Goal: Information Seeking & Learning: Learn about a topic

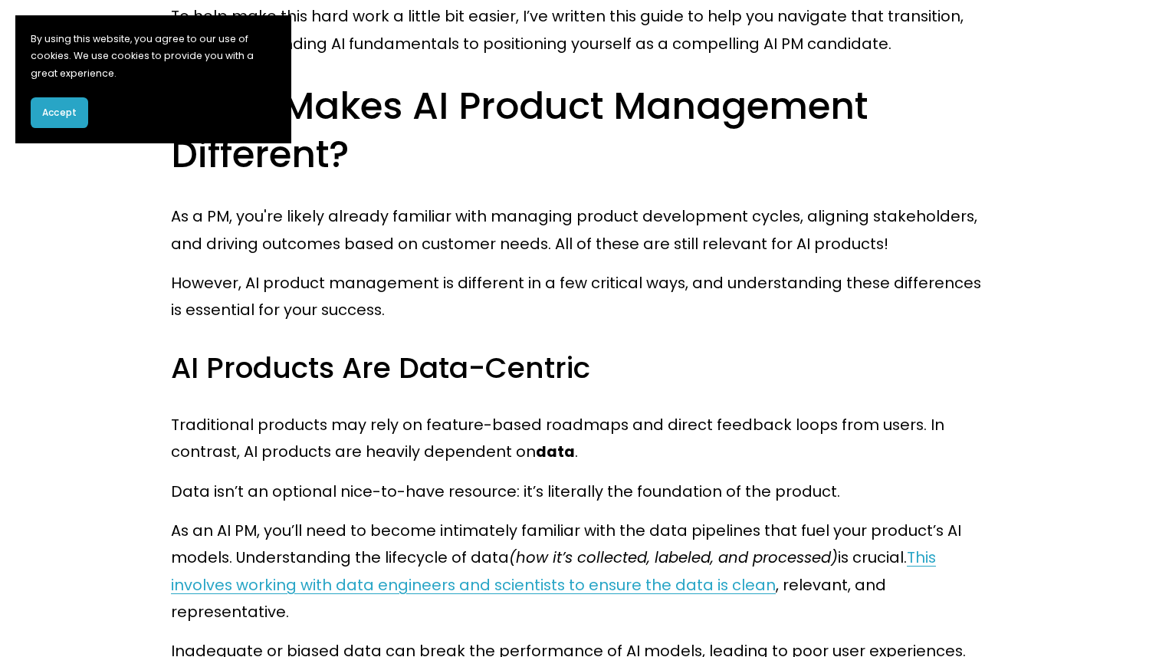
scroll to position [1005, 0]
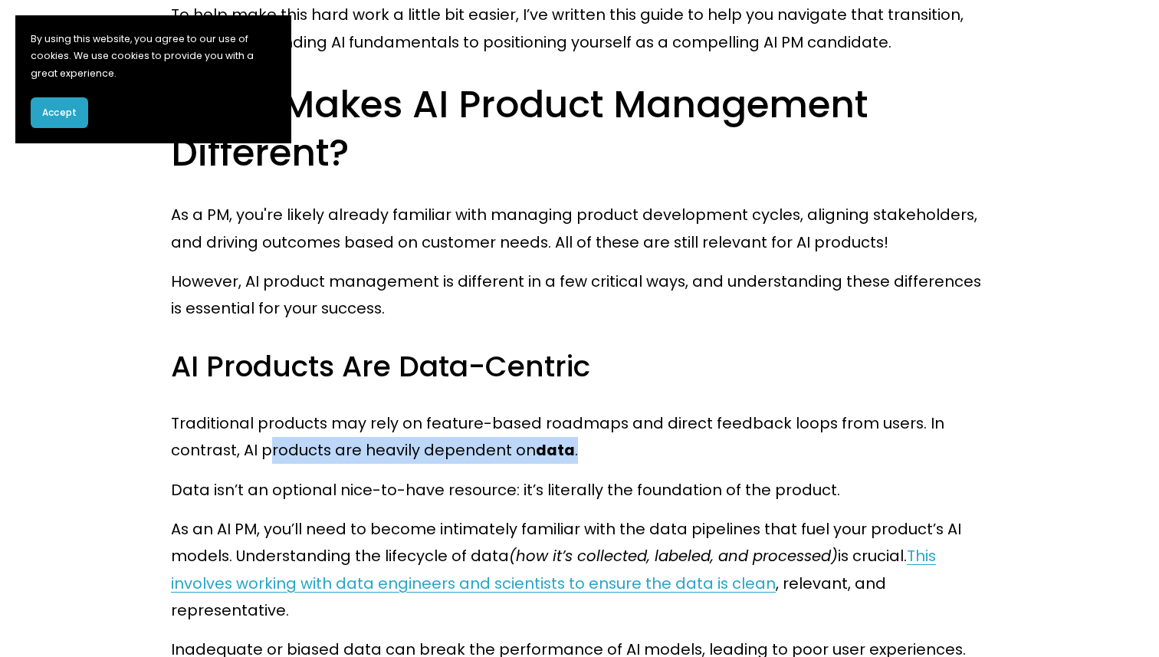
drag, startPoint x: 267, startPoint y: 450, endPoint x: 586, endPoint y: 451, distance: 318.8
click at [586, 451] on p "Traditional products may rely on feature-based roadmaps and direct feedback loo…" at bounding box center [579, 437] width 817 height 54
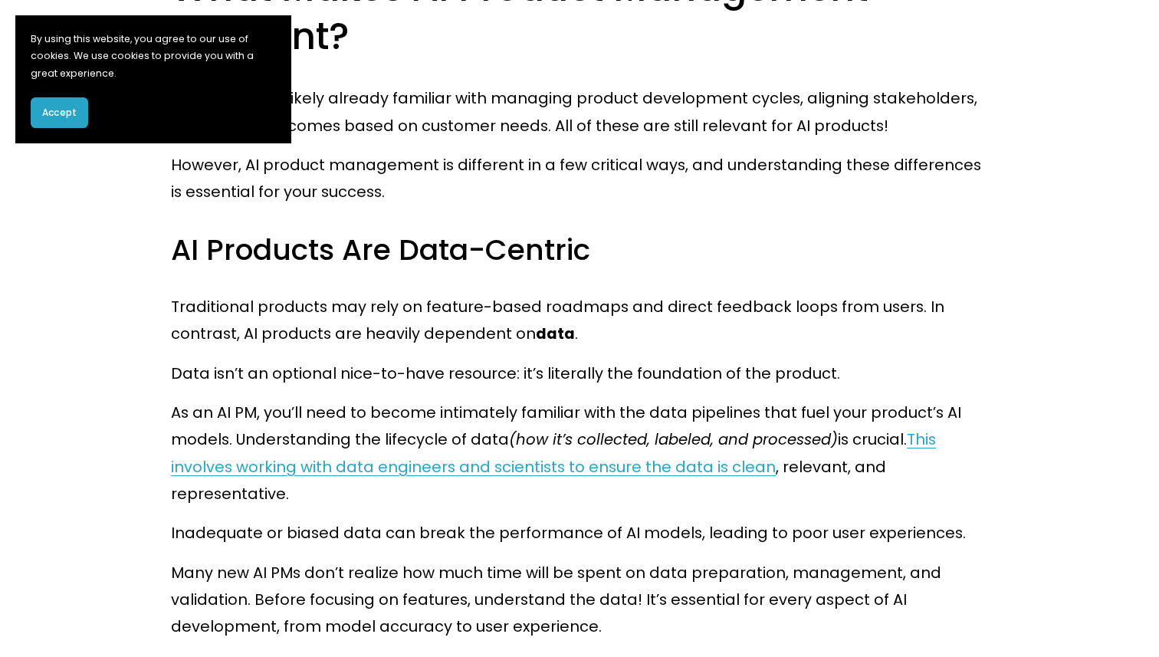
scroll to position [1129, 0]
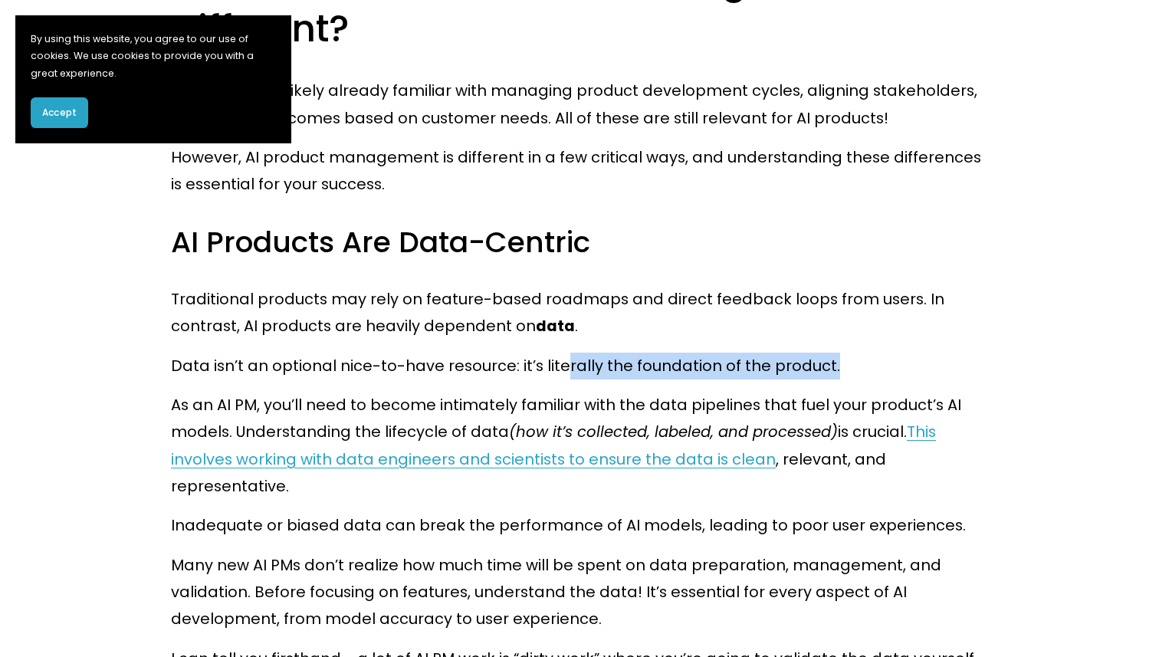
drag, startPoint x: 562, startPoint y: 366, endPoint x: 838, endPoint y: 366, distance: 275.9
click at [838, 366] on p "Data isn’t an optional nice-to-have resource: it’s literally the foundation of …" at bounding box center [579, 366] width 817 height 27
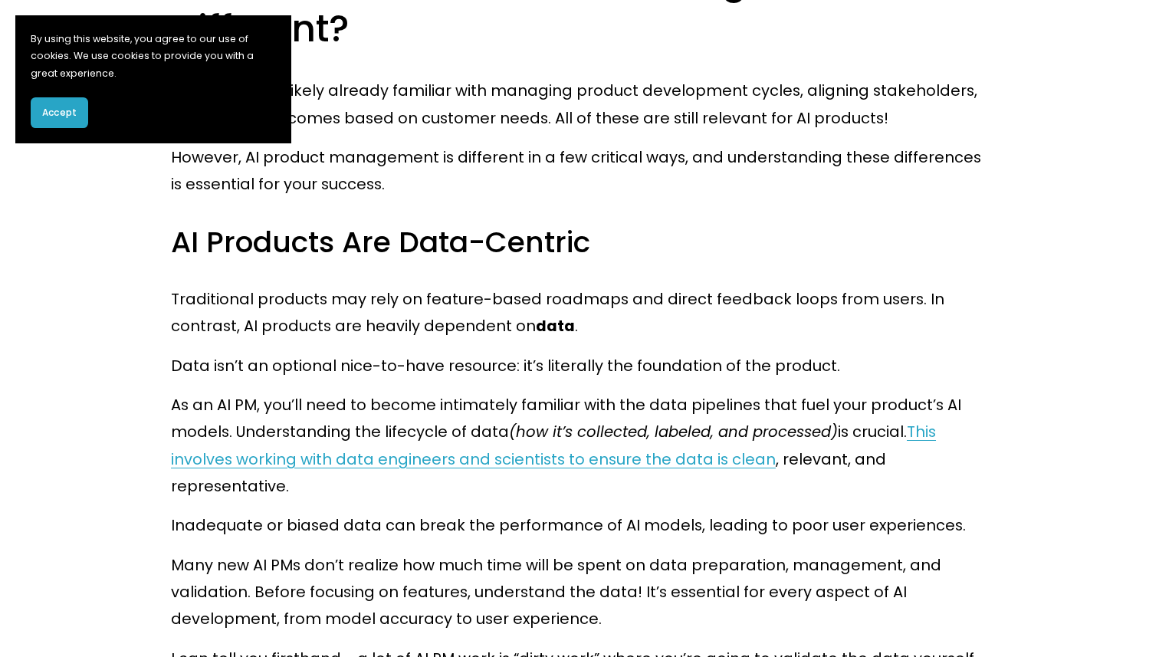
click at [63, 123] on button "Accept" at bounding box center [59, 112] width 57 height 31
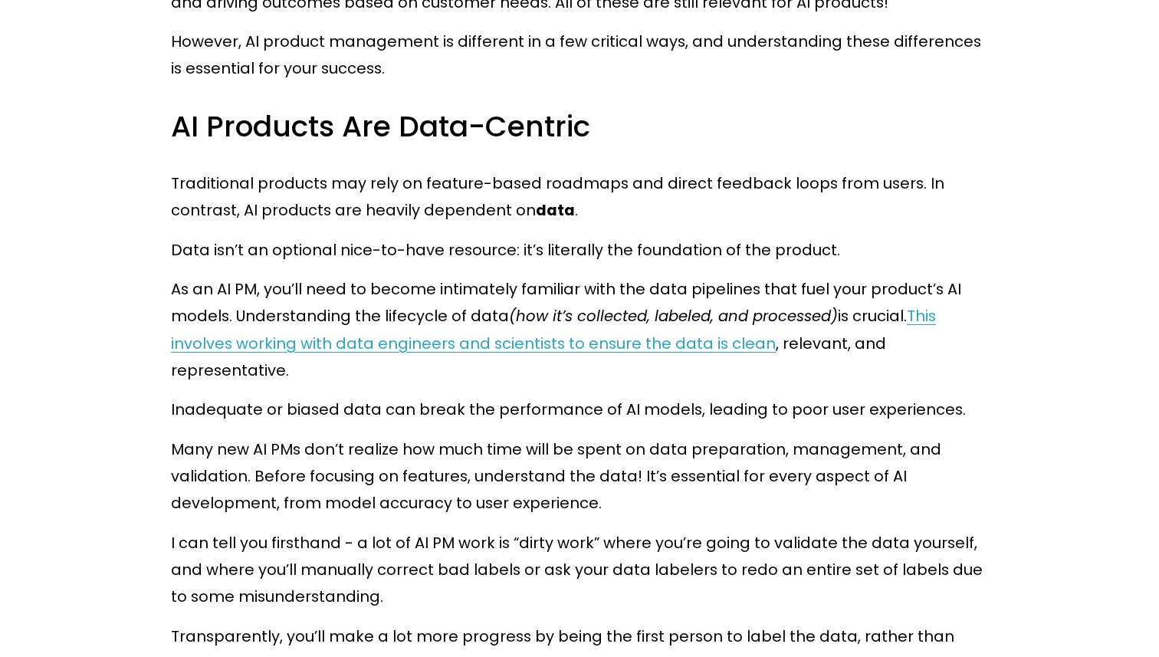
scroll to position [1245, 0]
drag, startPoint x: 192, startPoint y: 420, endPoint x: 368, endPoint y: 416, distance: 176.3
click at [368, 435] on p "Many new AI PMs don’t realize how much time will be spent on data preparation, …" at bounding box center [579, 475] width 817 height 81
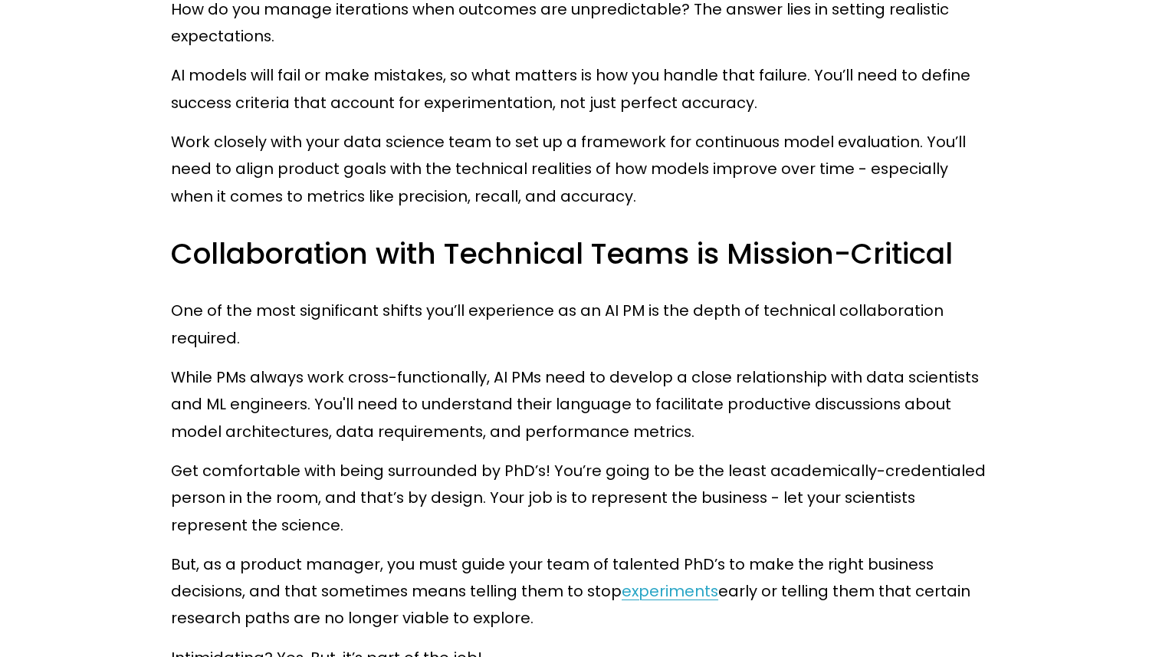
scroll to position [2204, 0]
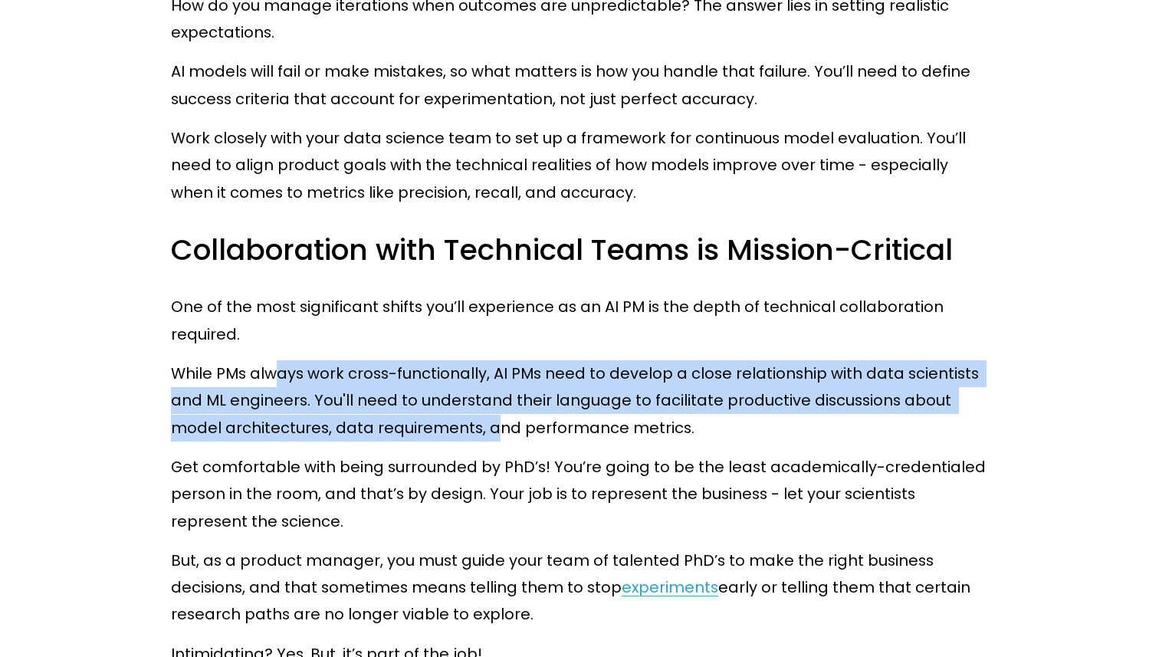
drag, startPoint x: 280, startPoint y: 346, endPoint x: 432, endPoint y: 394, distance: 159.0
click at [432, 394] on p "While PMs always work cross-functionally, AI PMs need to develop a close relati…" at bounding box center [579, 400] width 817 height 81
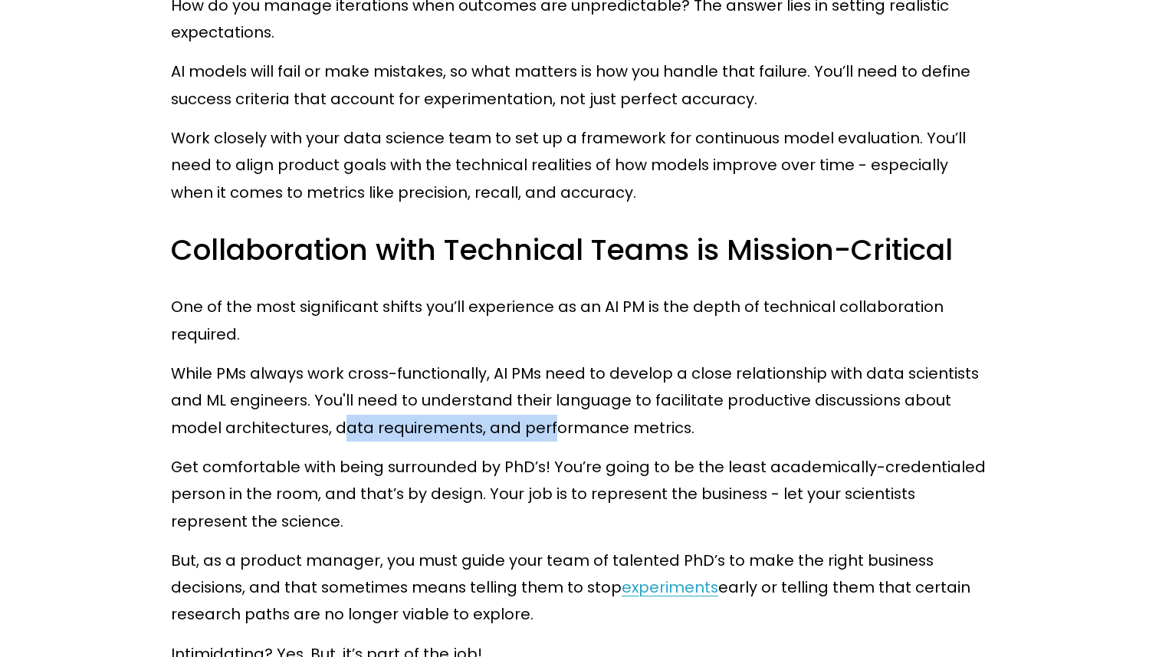
drag, startPoint x: 286, startPoint y: 396, endPoint x: 488, endPoint y: 399, distance: 202.4
click at [488, 399] on p "While PMs always work cross-functionally, AI PMs need to develop a close relati…" at bounding box center [579, 400] width 817 height 81
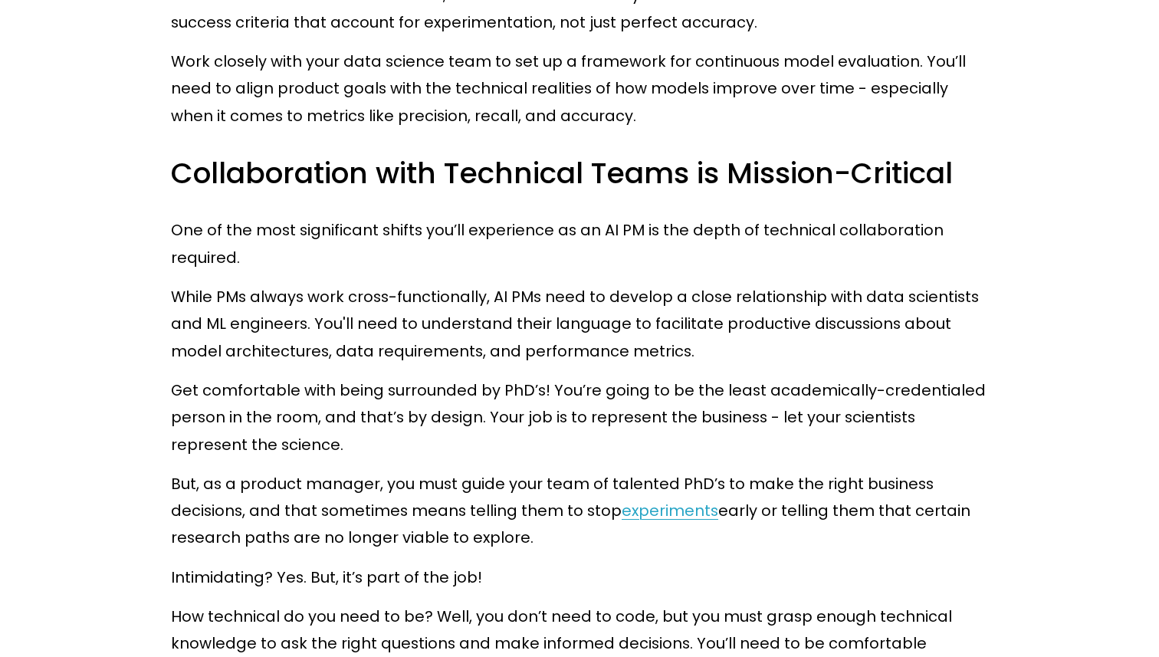
scroll to position [2291, 0]
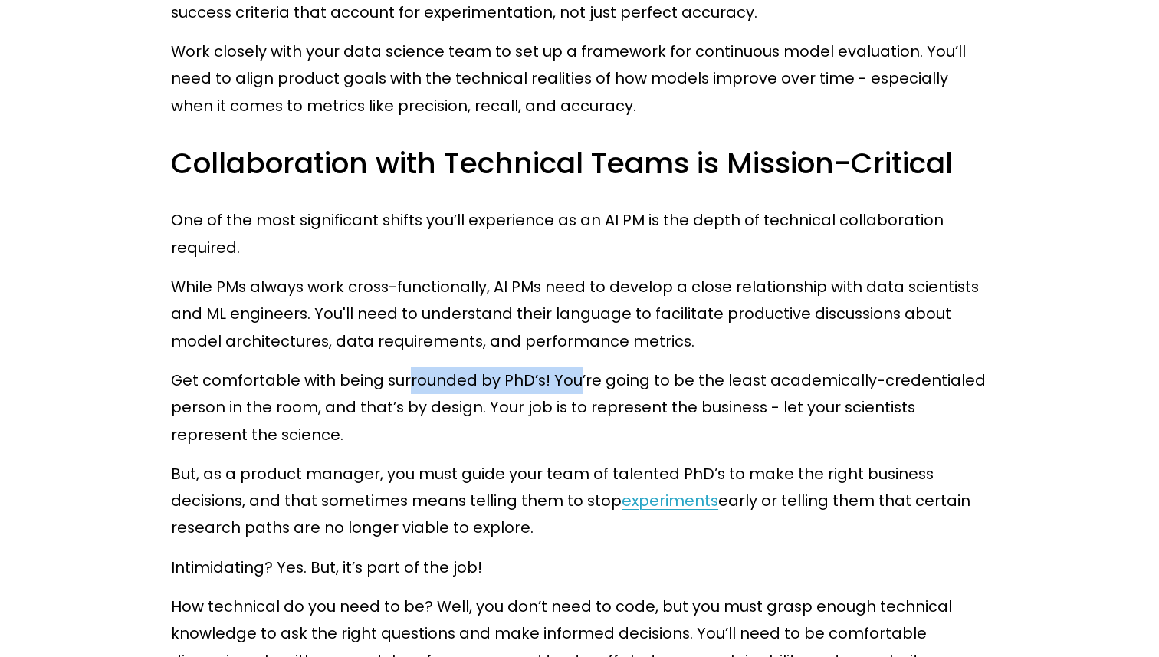
drag, startPoint x: 405, startPoint y: 349, endPoint x: 567, endPoint y: 352, distance: 162.5
click at [567, 367] on p "Get comfortable with being surrounded by PhD’s! You’re going to be the least ac…" at bounding box center [579, 407] width 817 height 81
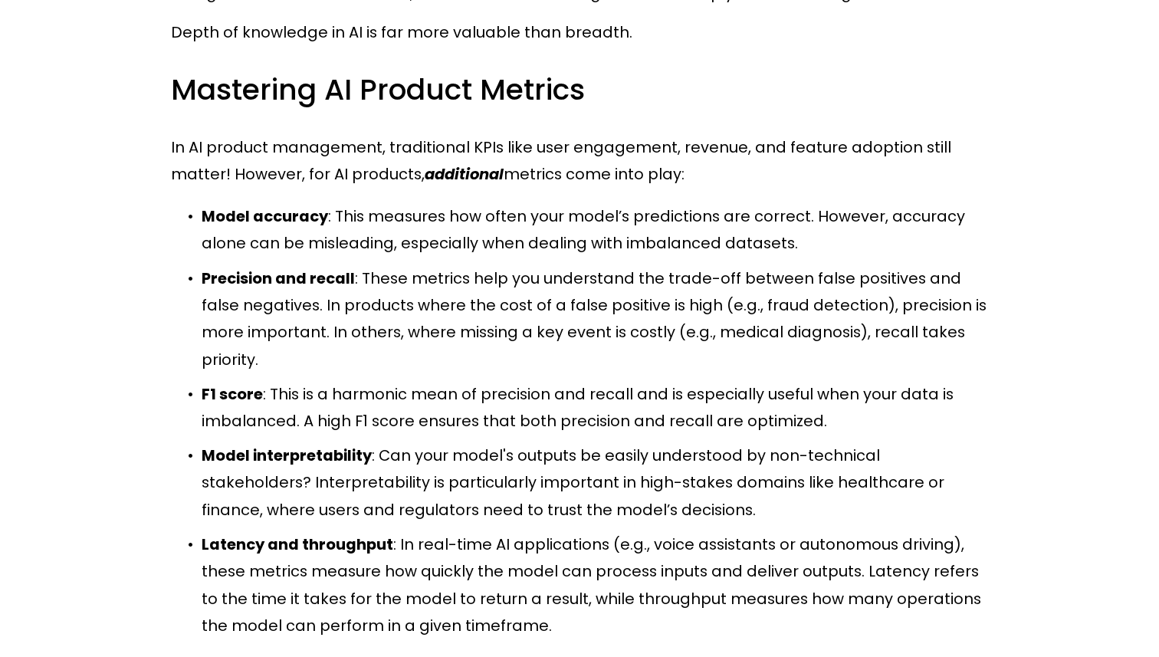
scroll to position [7539, 0]
